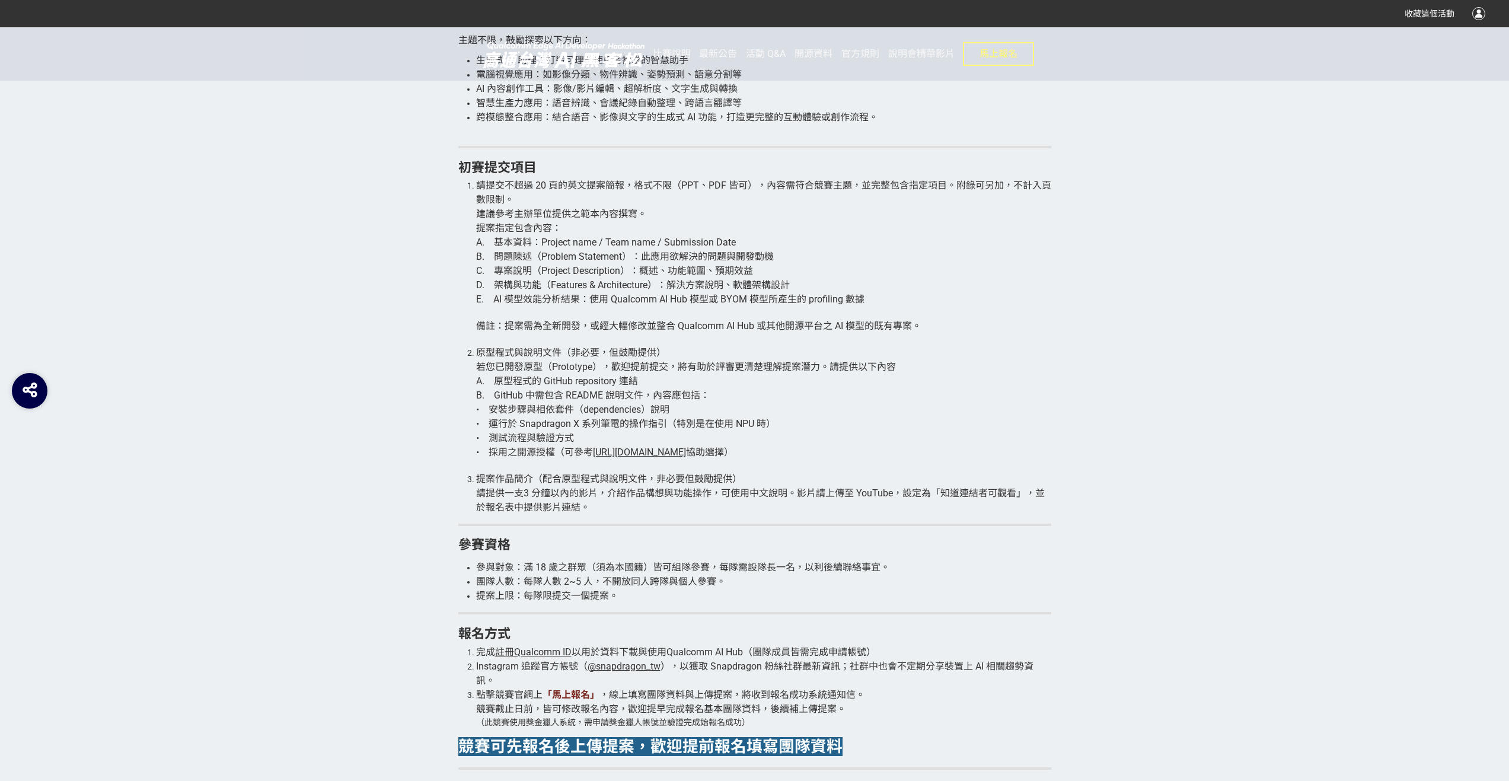
scroll to position [1779, 0]
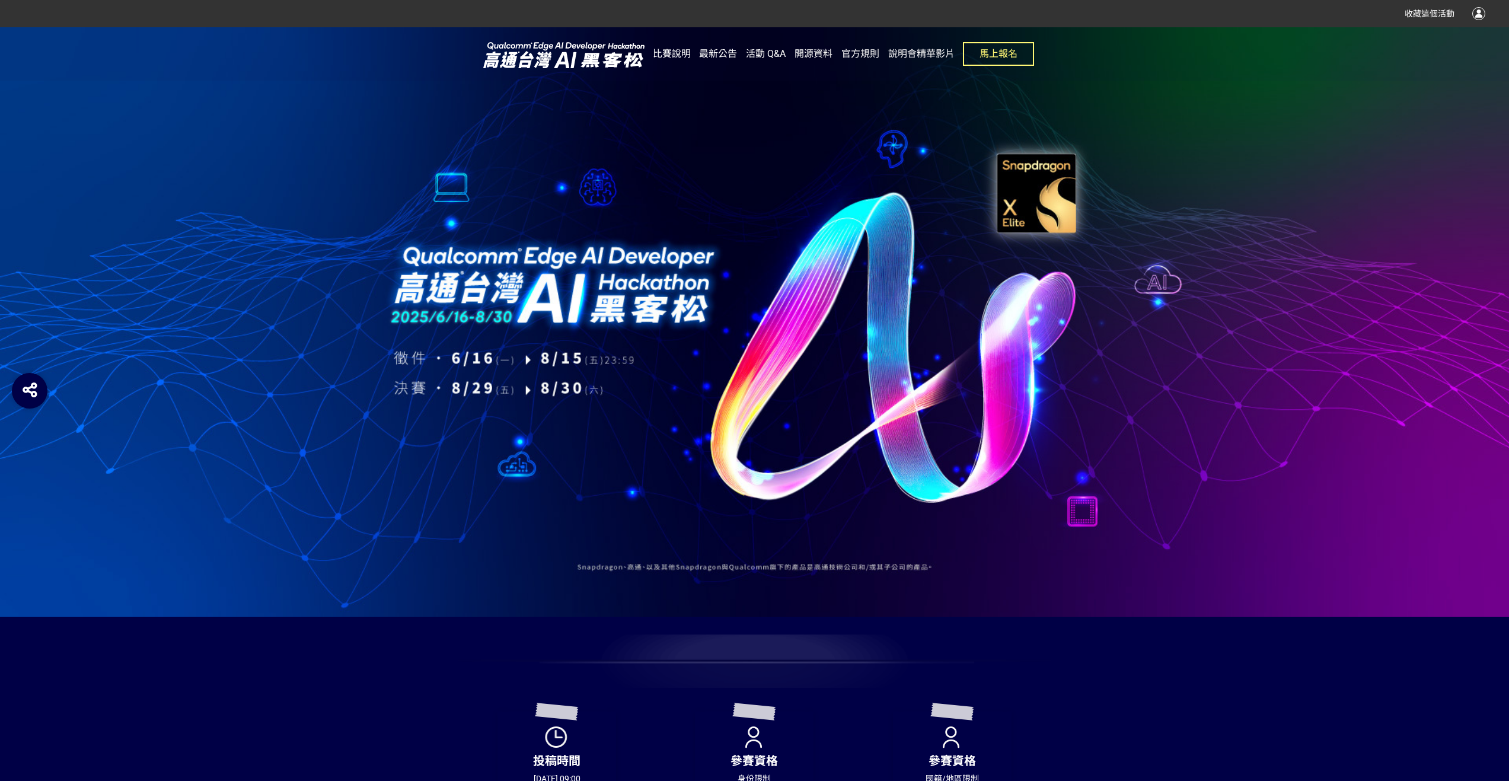
click at [674, 40] on link "比賽說明" at bounding box center [672, 53] width 38 height 53
click at [672, 53] on span "比賽說明" at bounding box center [672, 53] width 38 height 11
click at [671, 53] on span "比賽說明" at bounding box center [672, 53] width 38 height 11
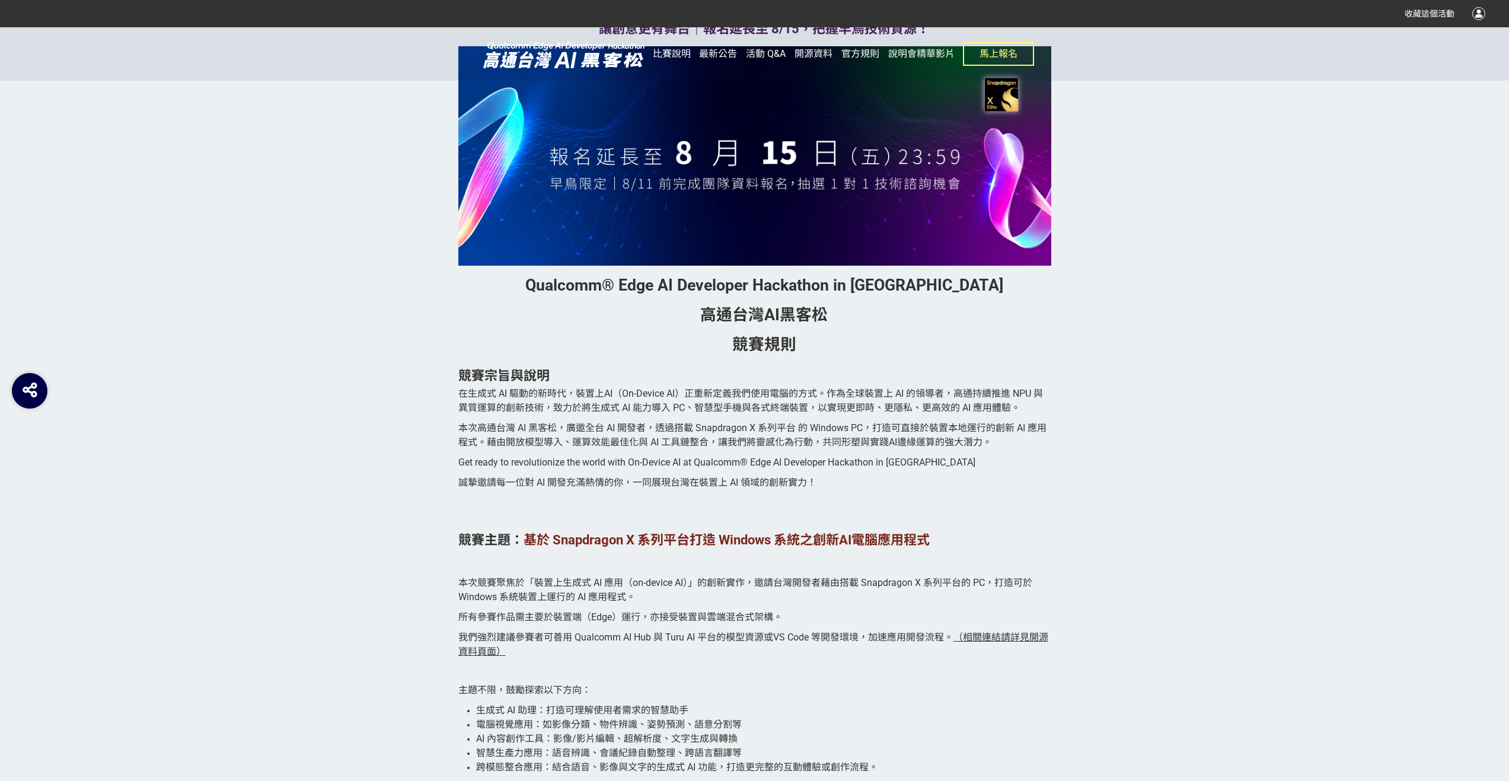
scroll to position [1067, 0]
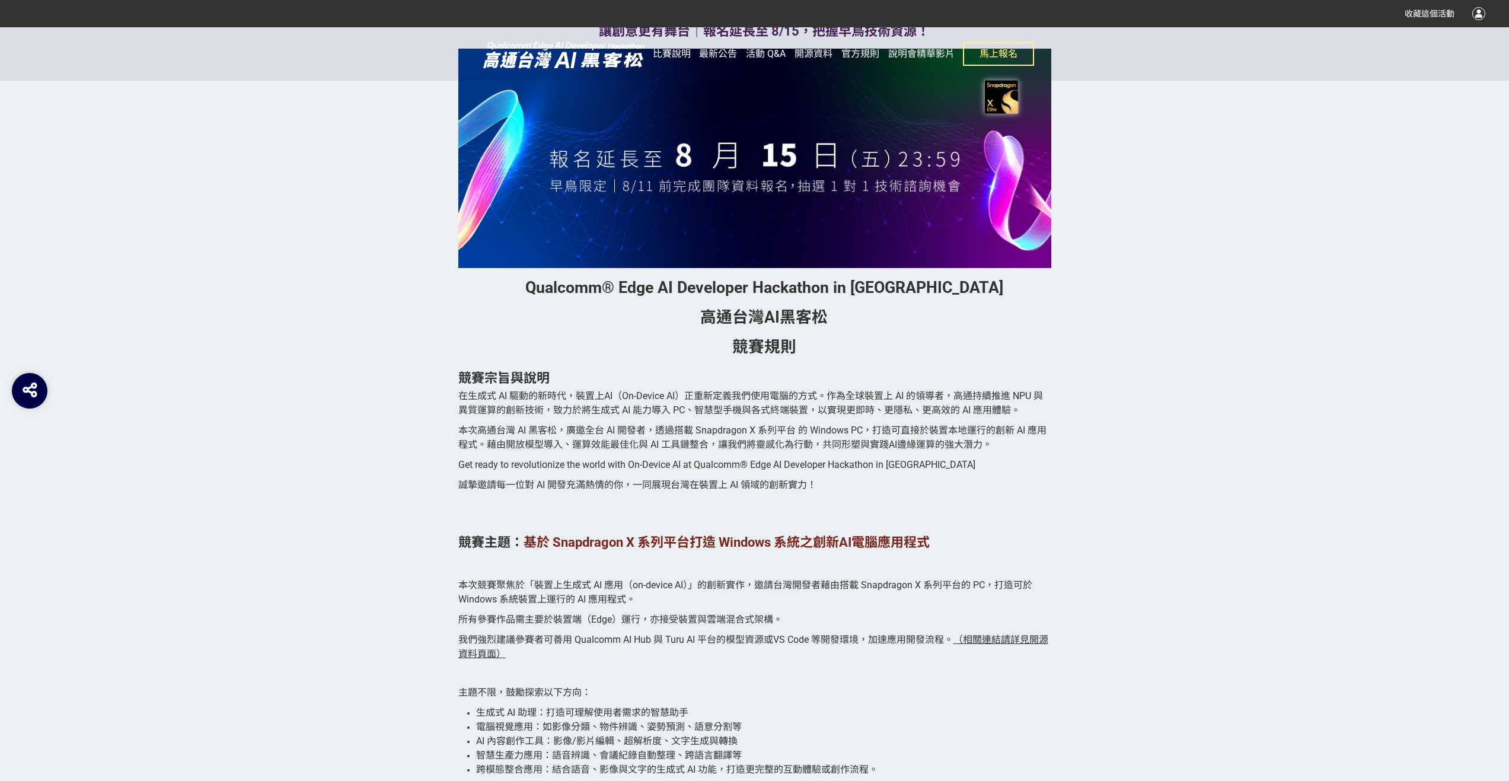
click at [459, 615] on span "所有參賽作品需主要於裝置端（Edge）運行，亦接受裝置與雲端混合式架構。" at bounding box center [620, 619] width 324 height 11
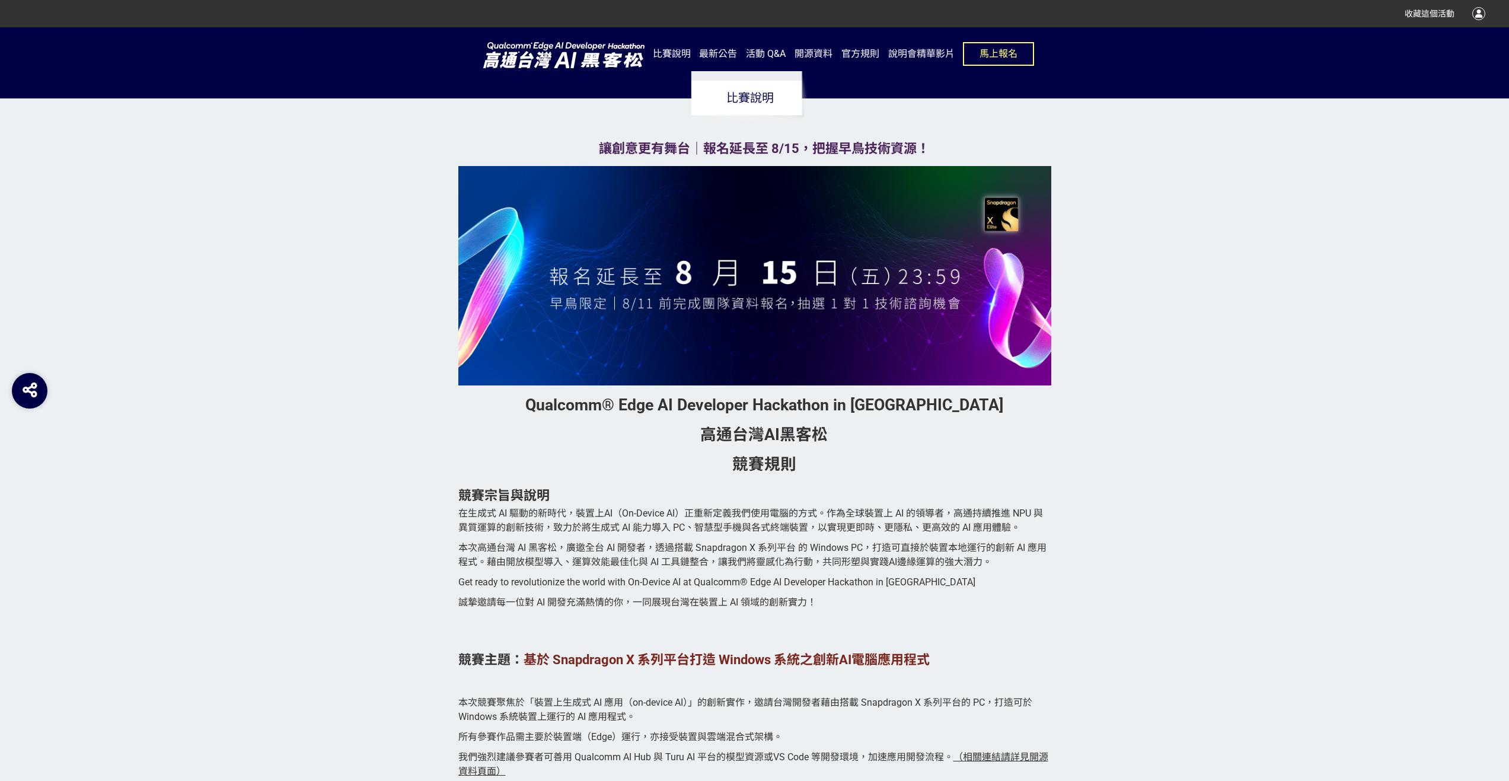
scroll to position [949, 0]
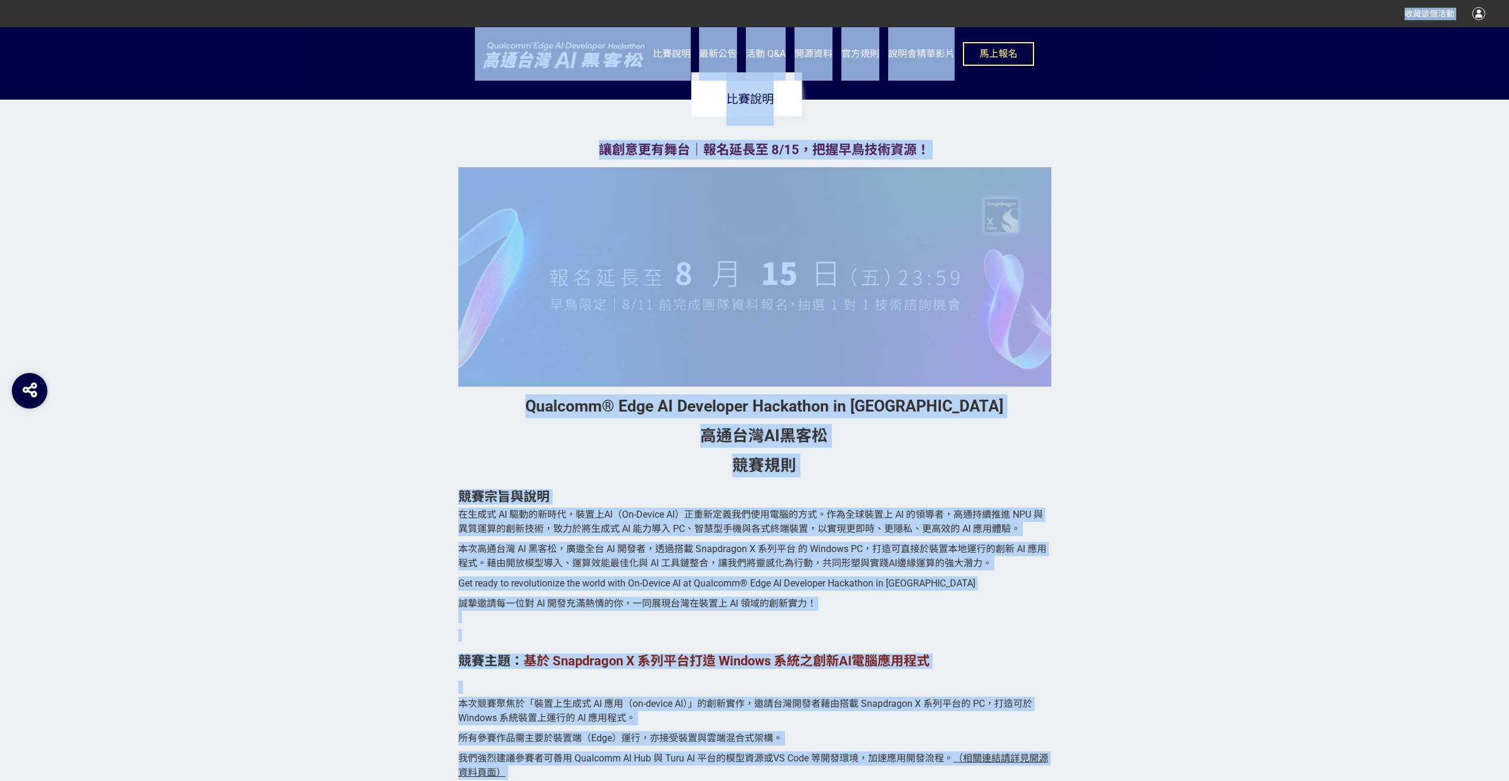
copy div "loremi dolorsitam，consecte ad ELIT: @sed4373d ei temp inci ut L&E dolo magn ali…"
